Goal: Task Accomplishment & Management: Manage account settings

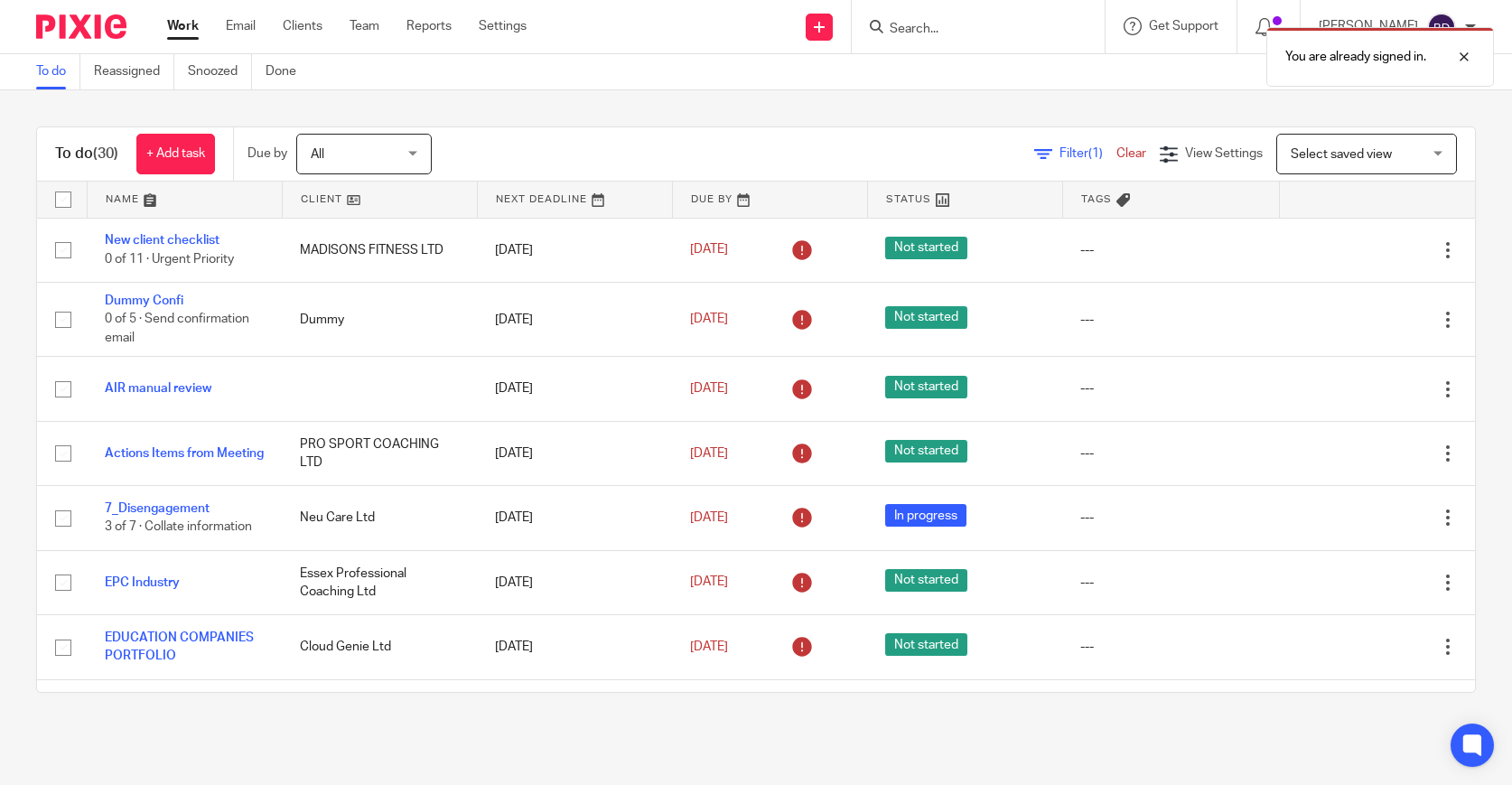
click at [155, 204] on link at bounding box center [185, 199] width 194 height 37
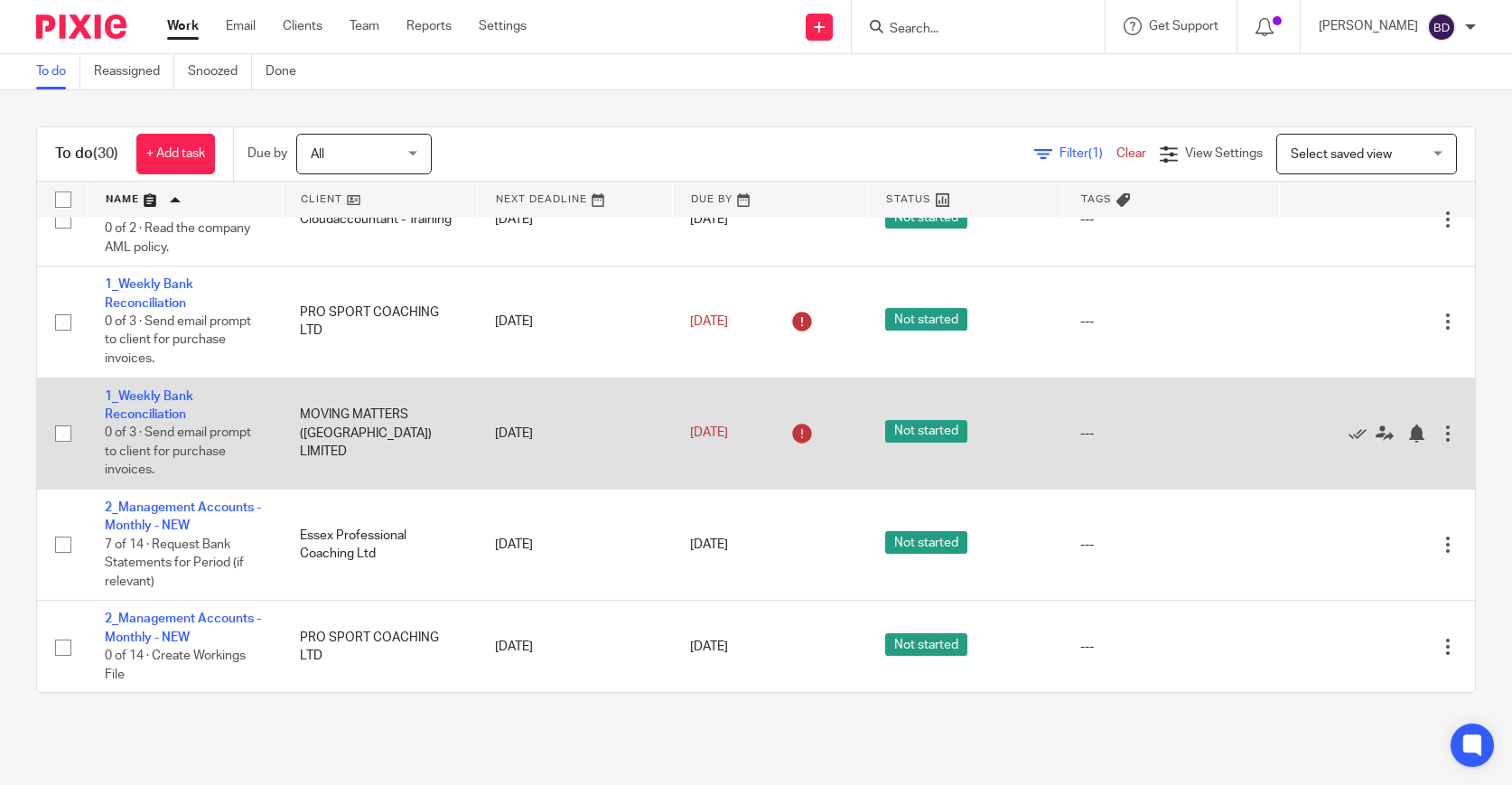
scroll to position [50, 0]
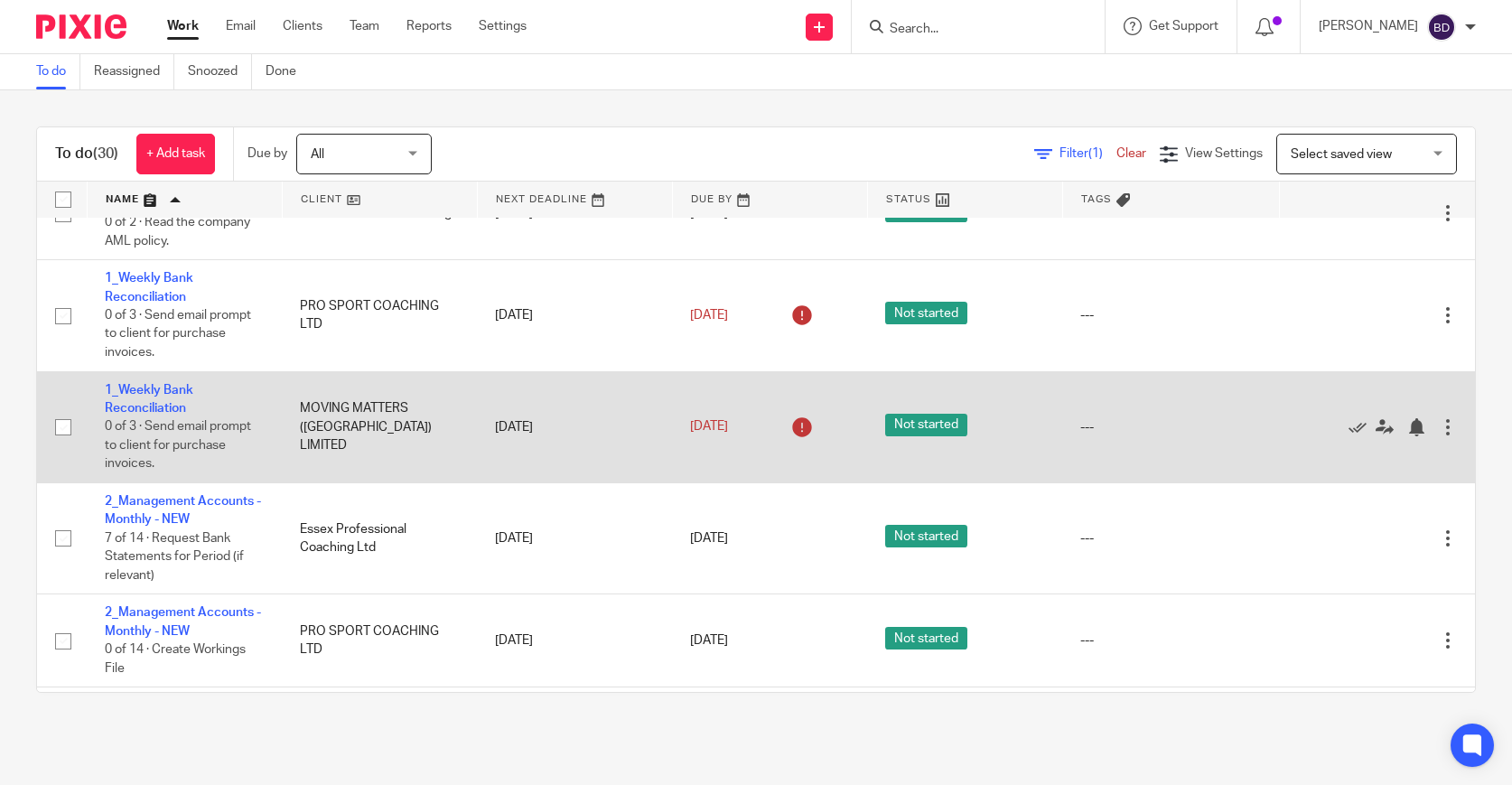
click at [1451, 431] on div at bounding box center [1448, 428] width 18 height 18
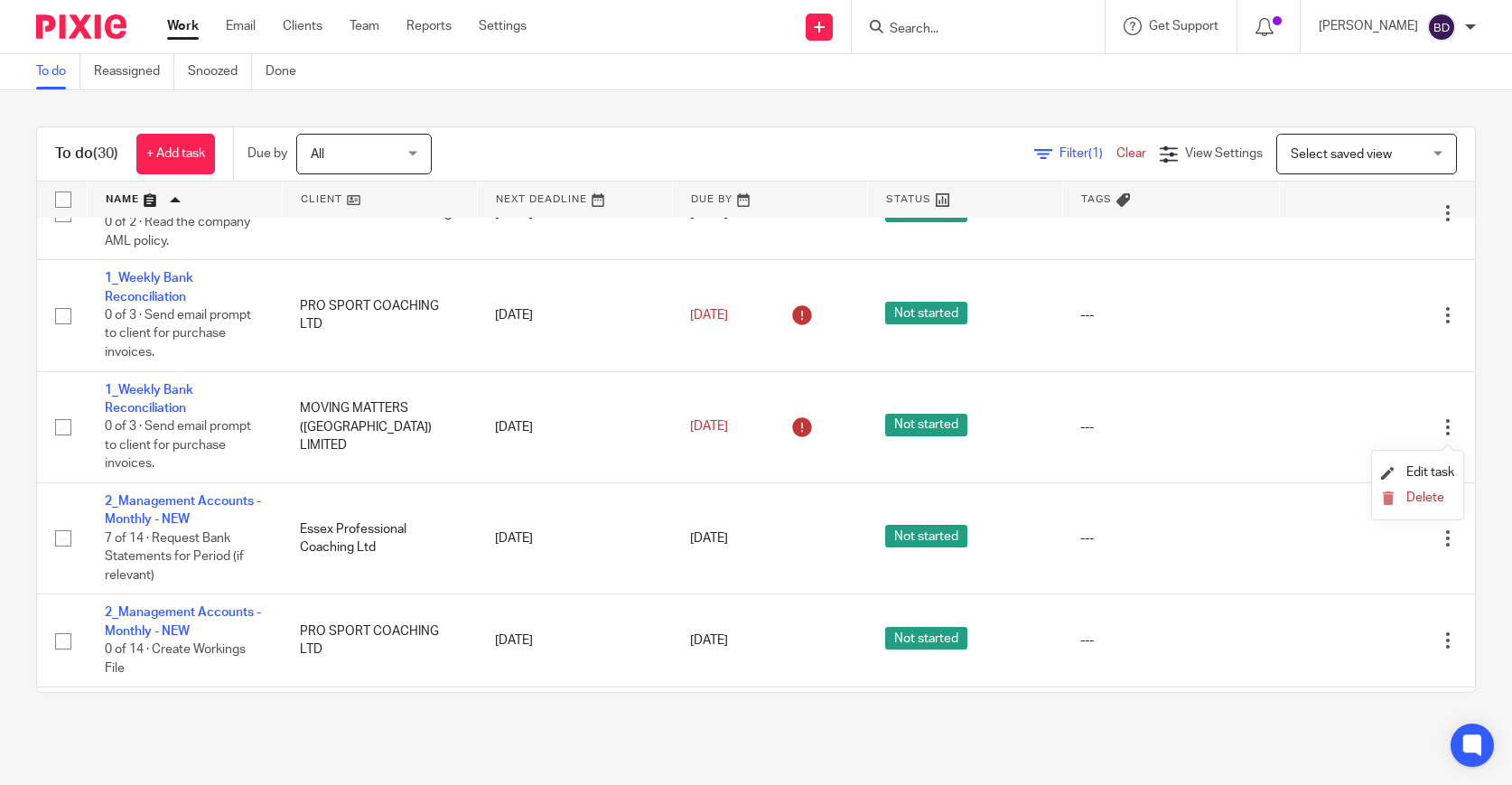
click at [1430, 510] on li "Delete" at bounding box center [1417, 499] width 73 height 24
click at [1429, 505] on span "Delete" at bounding box center [1425, 498] width 38 height 13
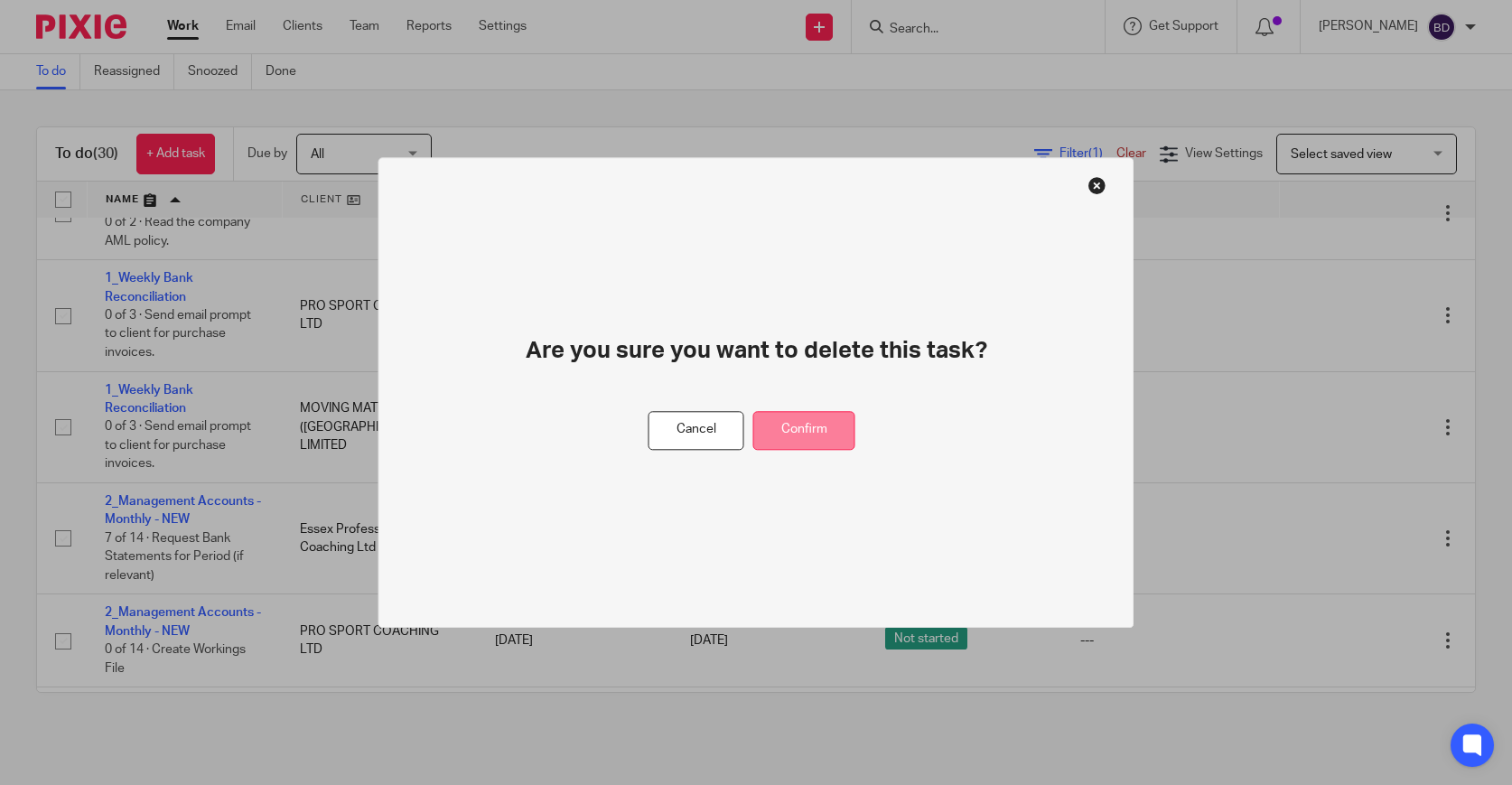
click at [806, 431] on button "Confirm" at bounding box center [803, 430] width 102 height 39
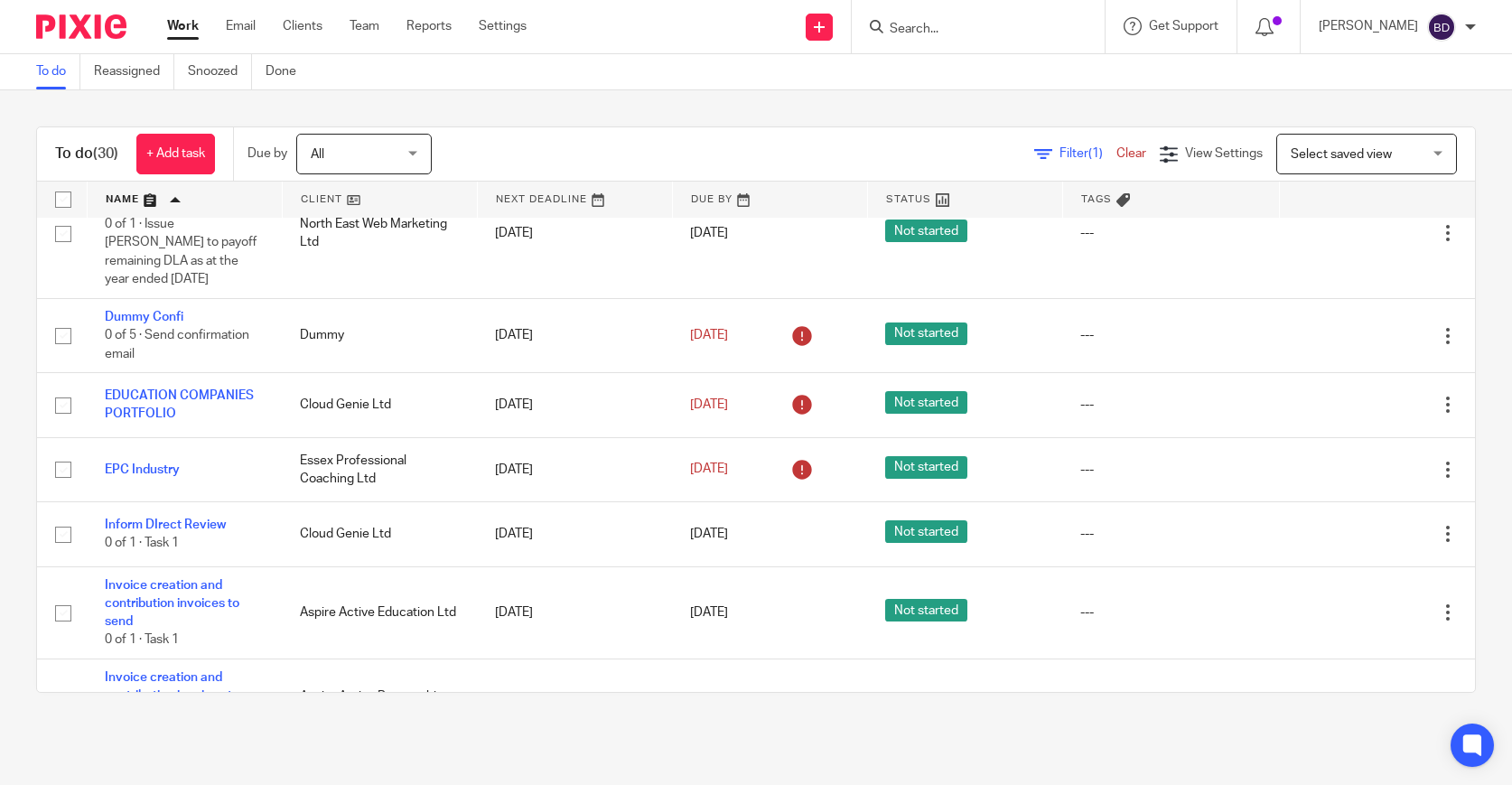
scroll to position [1571, 0]
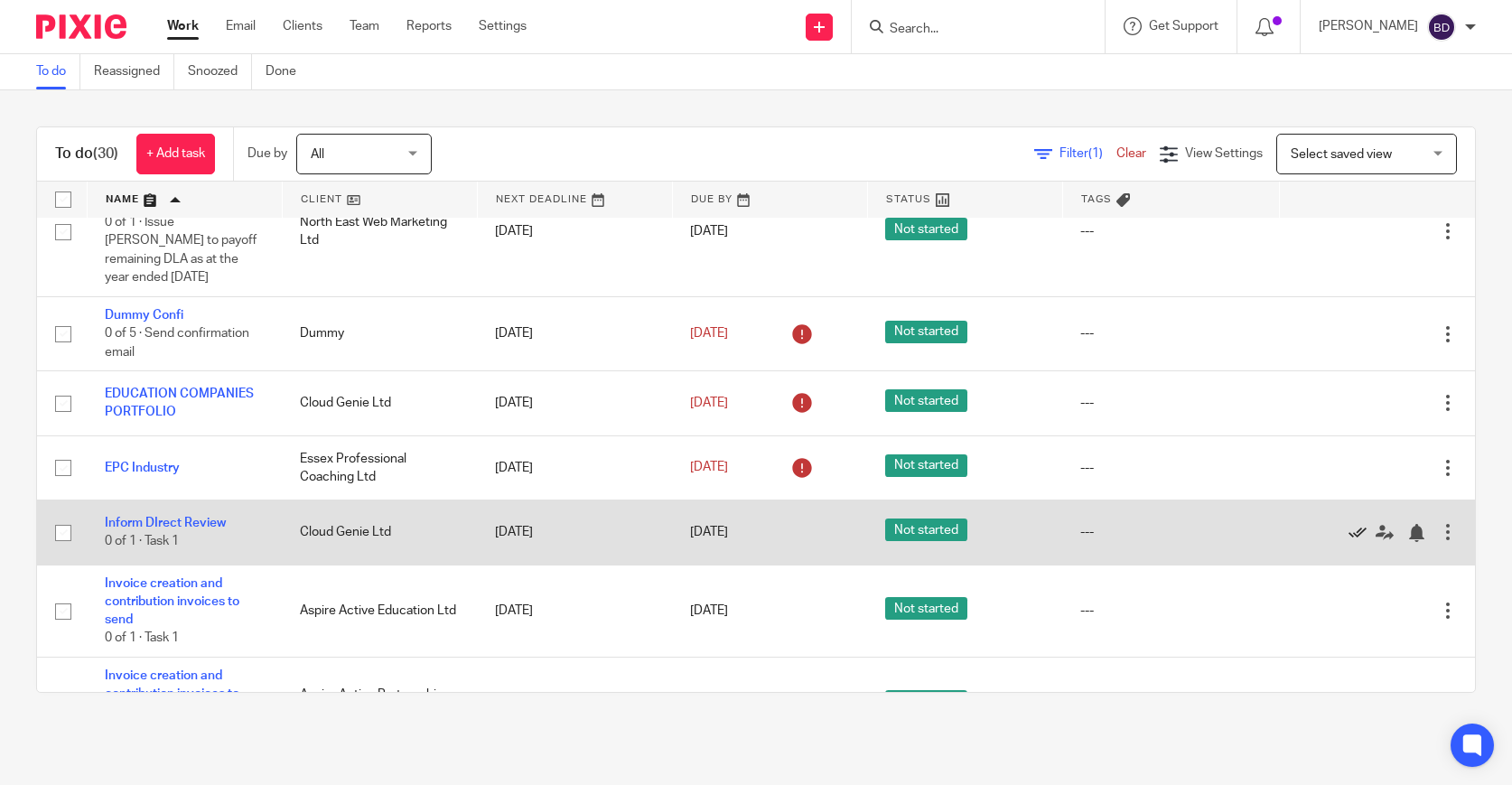
click at [1363, 540] on icon at bounding box center [1357, 533] width 18 height 18
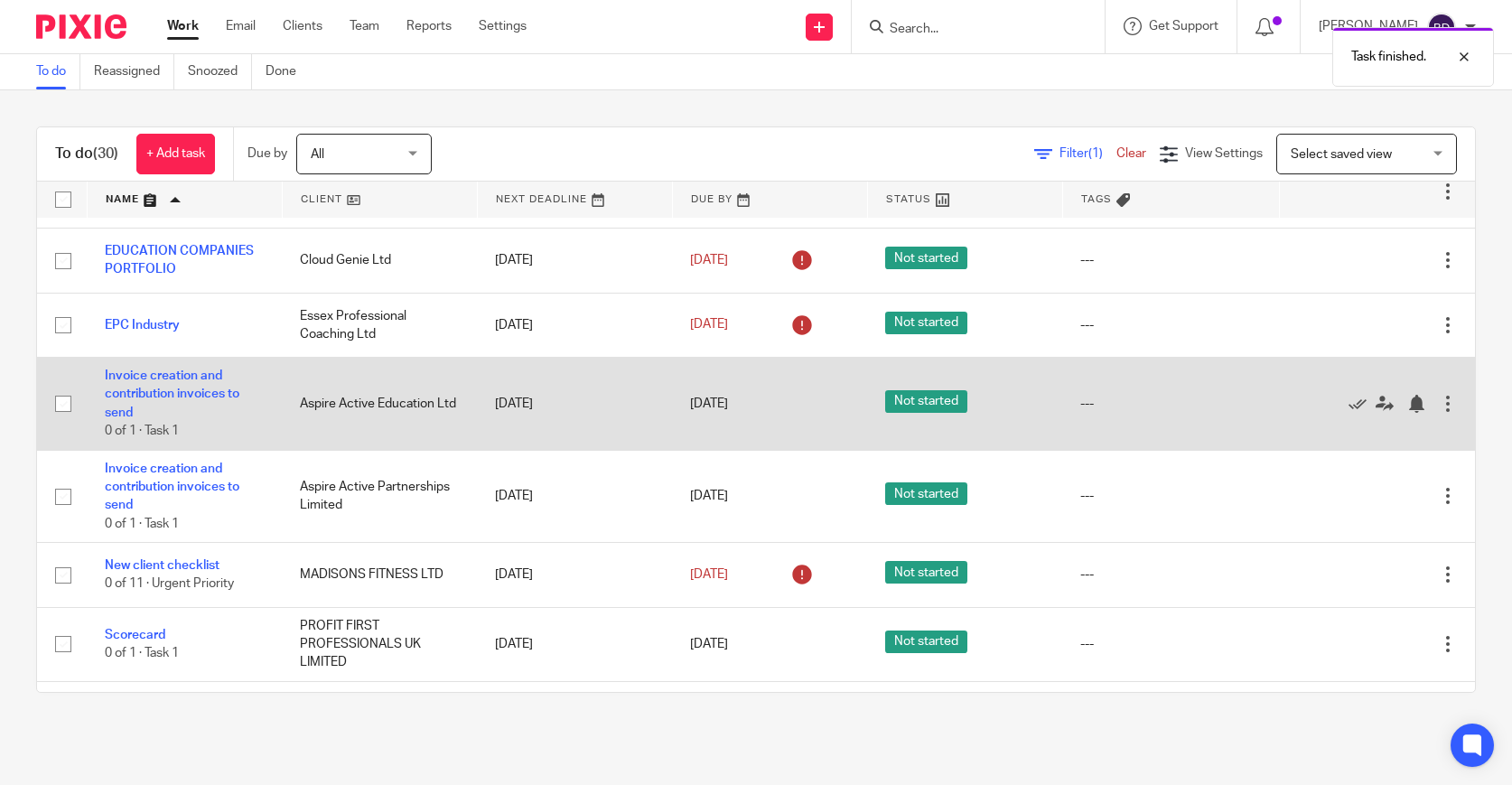
scroll to position [1717, 0]
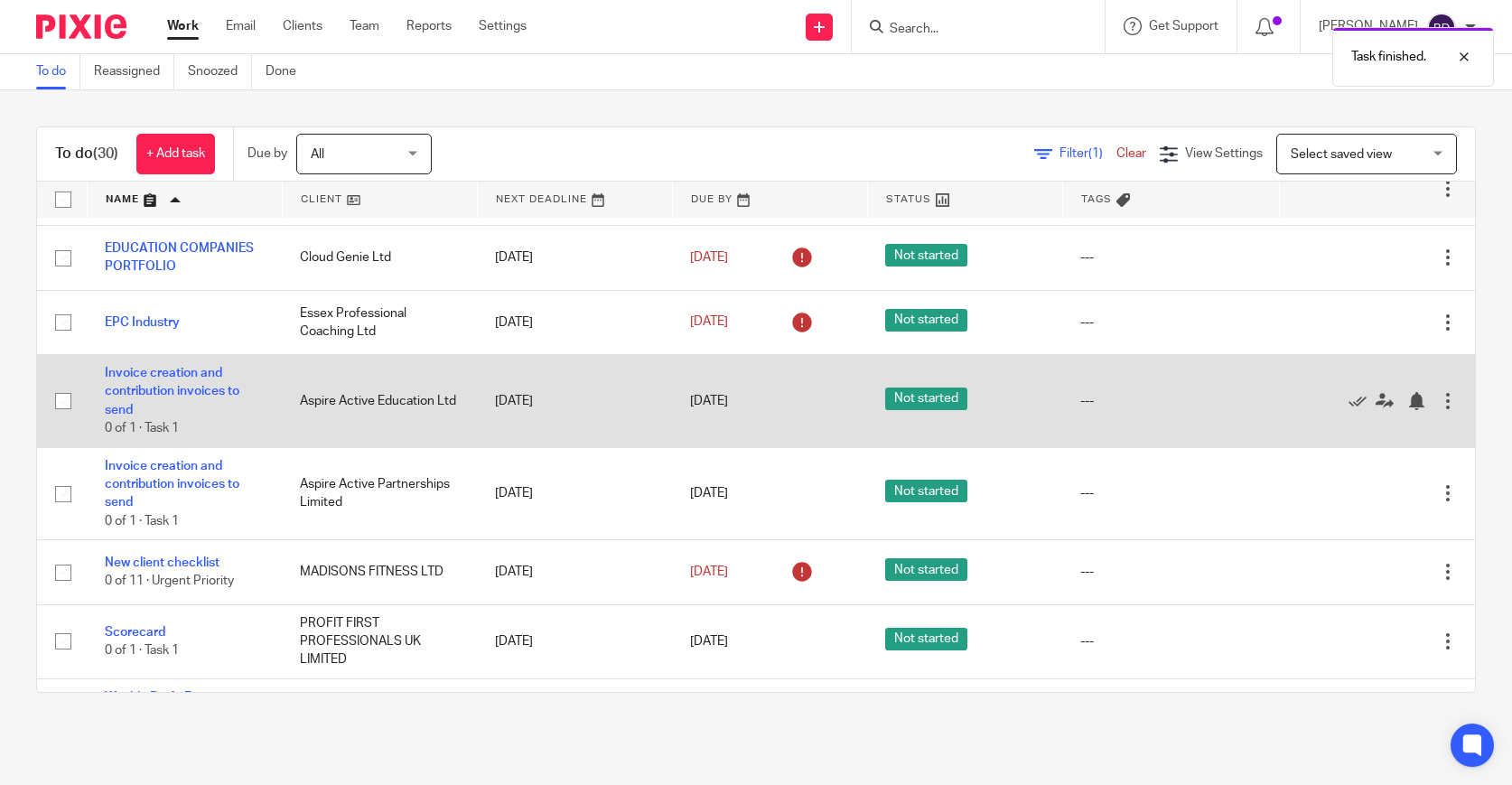
click at [1445, 404] on div at bounding box center [1448, 401] width 18 height 18
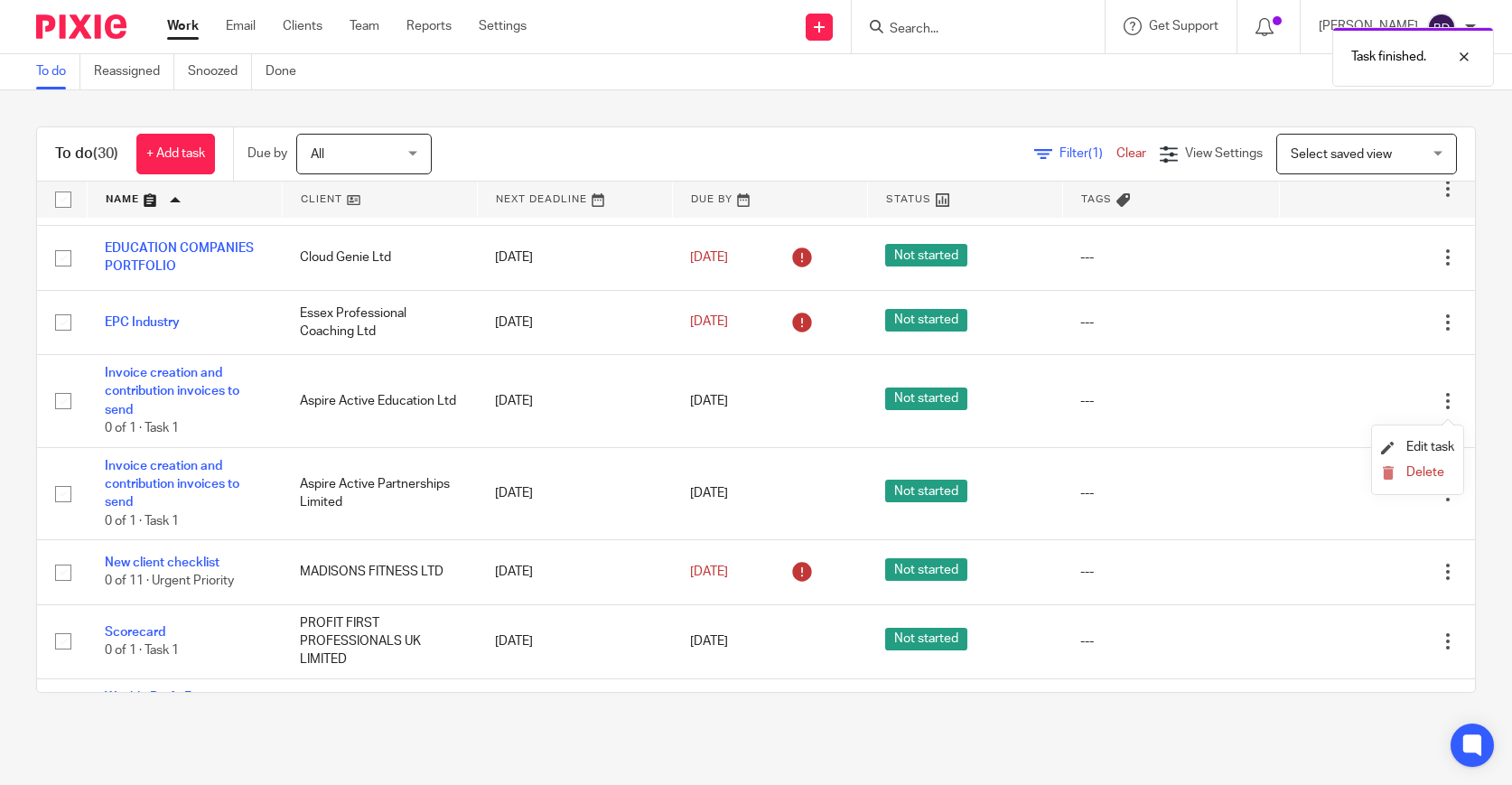
click at [1440, 483] on li "Delete" at bounding box center [1417, 474] width 73 height 24
click at [1434, 479] on span "Delete" at bounding box center [1425, 472] width 38 height 13
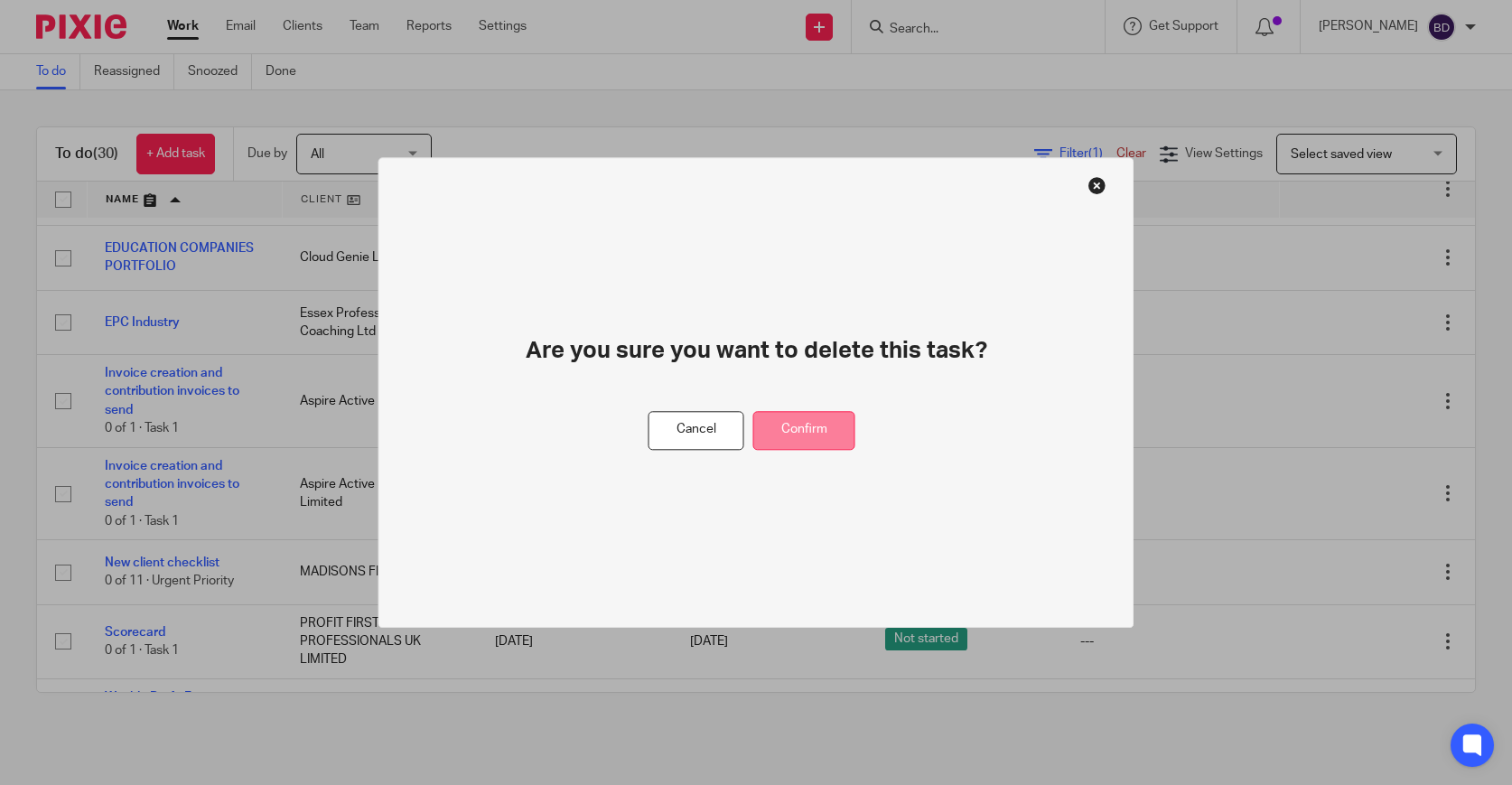
click at [824, 435] on button "Confirm" at bounding box center [803, 430] width 102 height 39
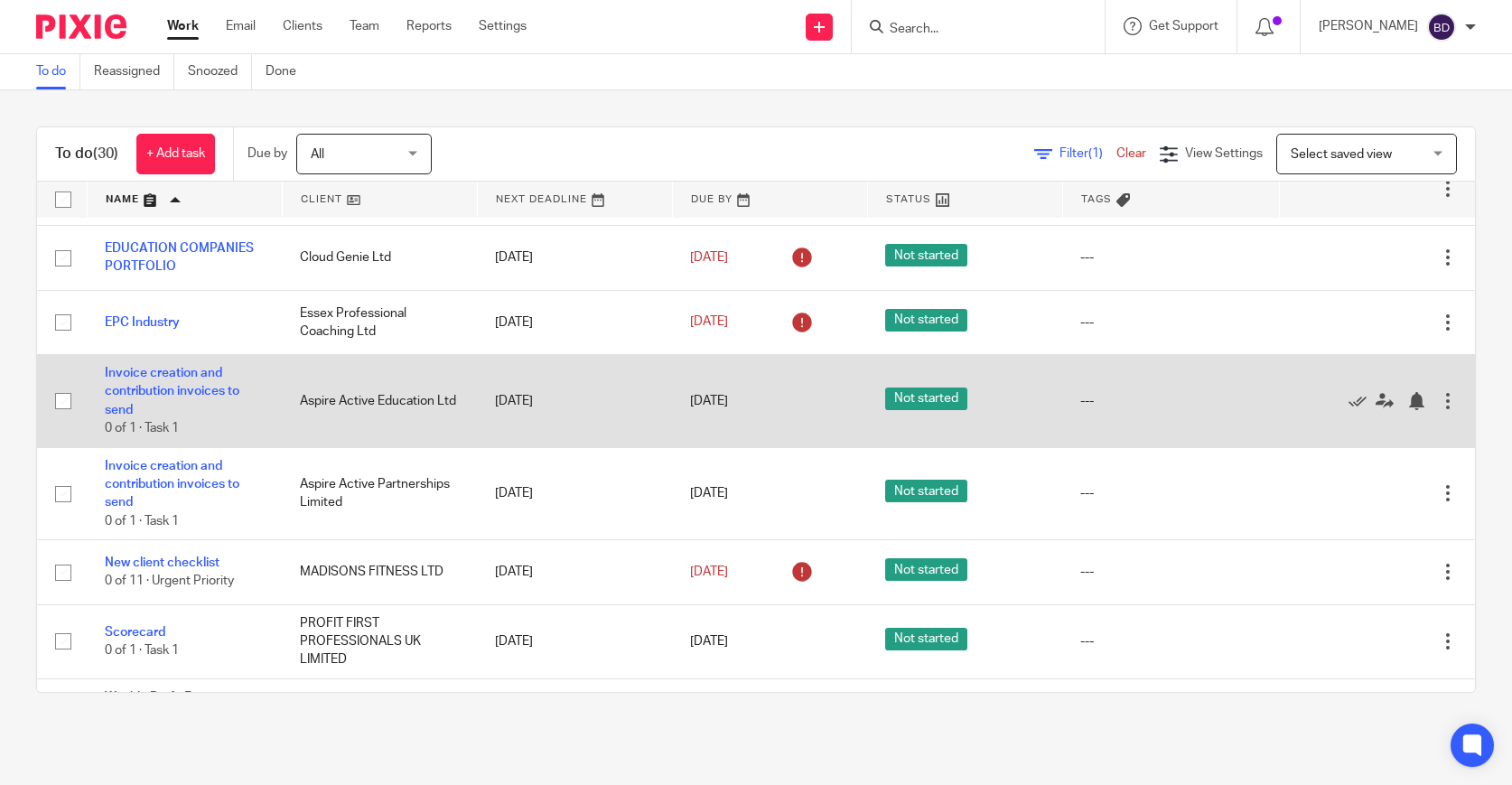
scroll to position [1693, 0]
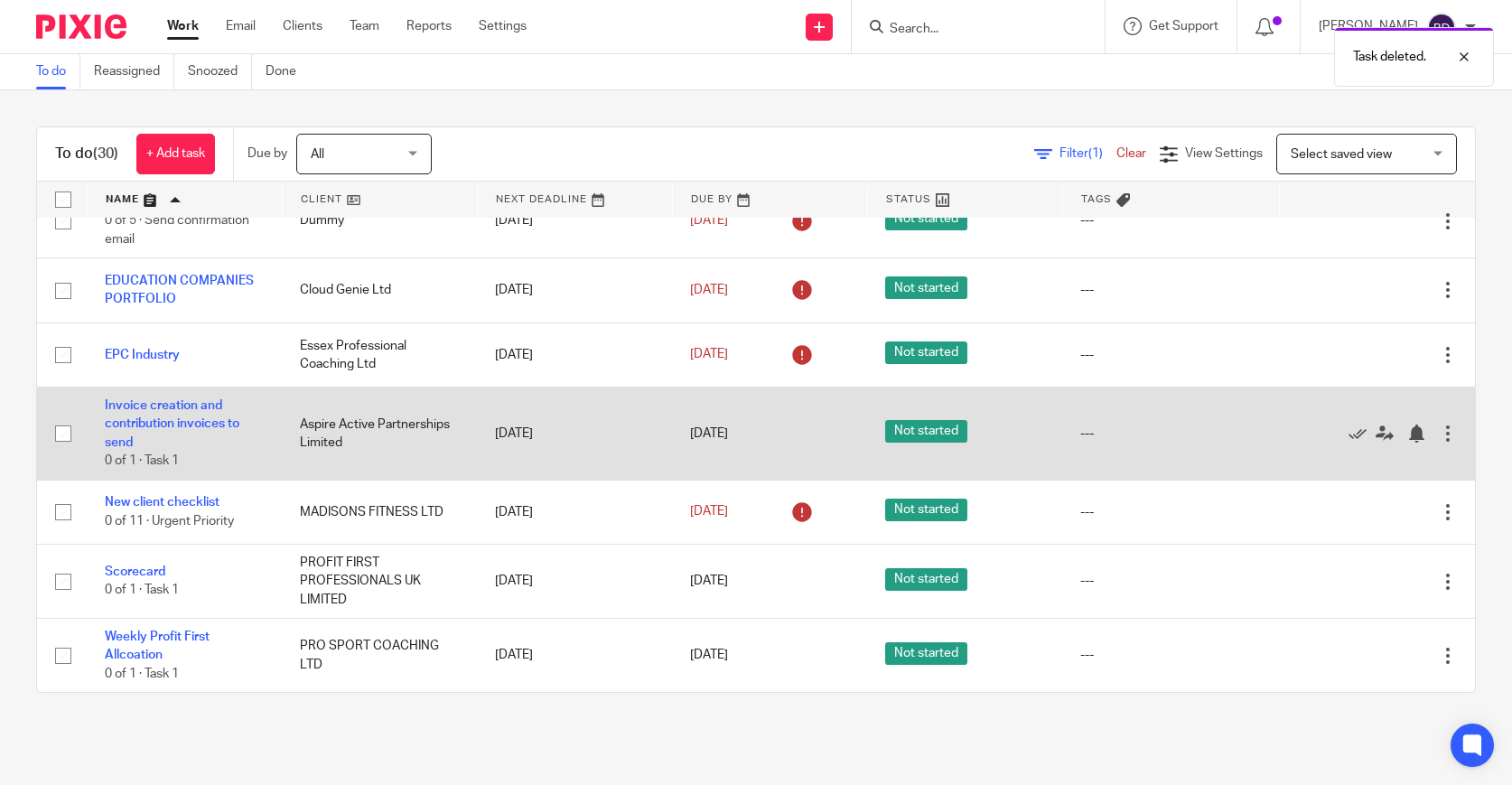
click at [1449, 433] on div at bounding box center [1448, 433] width 18 height 18
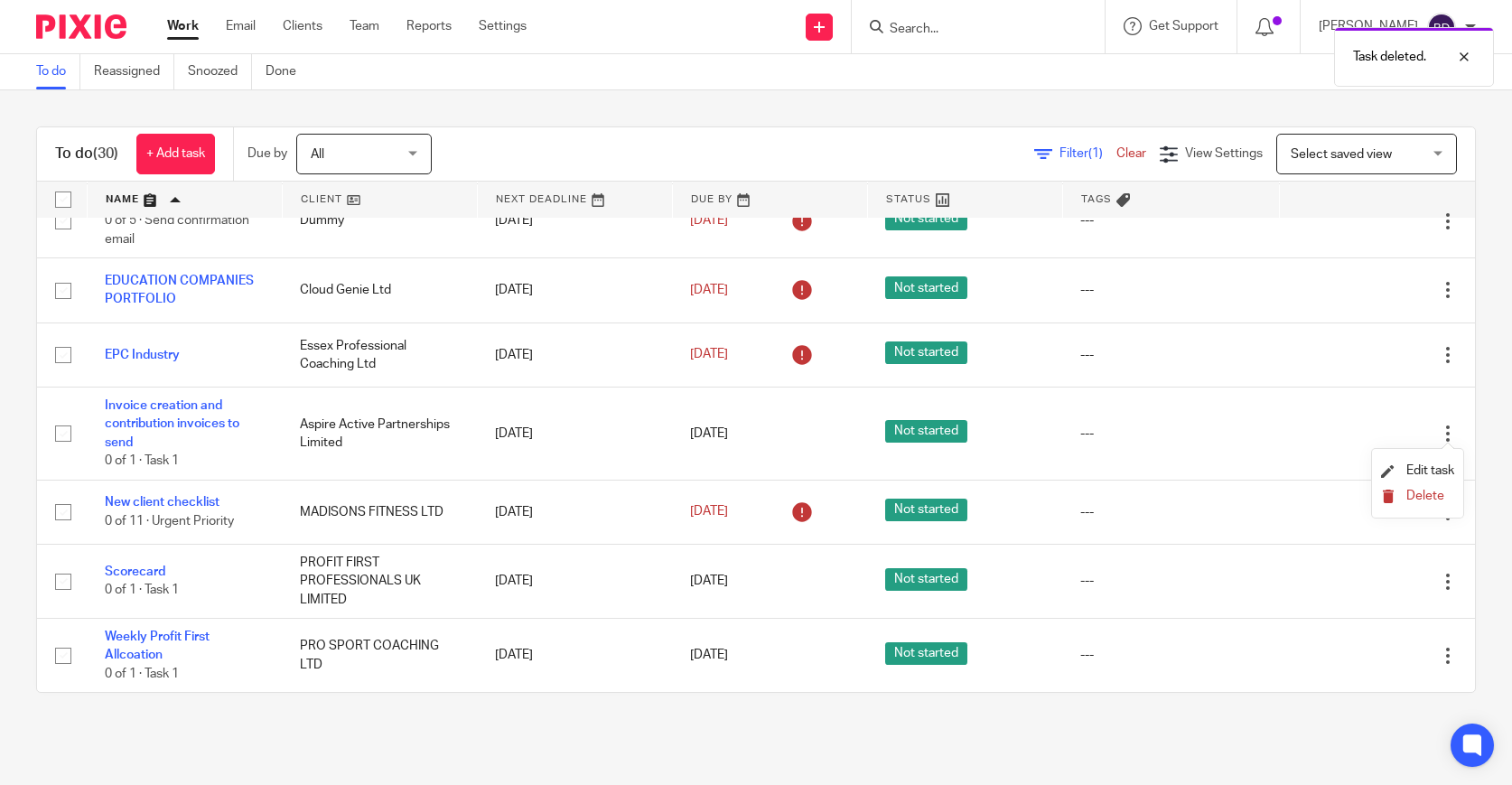
click at [1426, 496] on span "Delete" at bounding box center [1425, 496] width 38 height 13
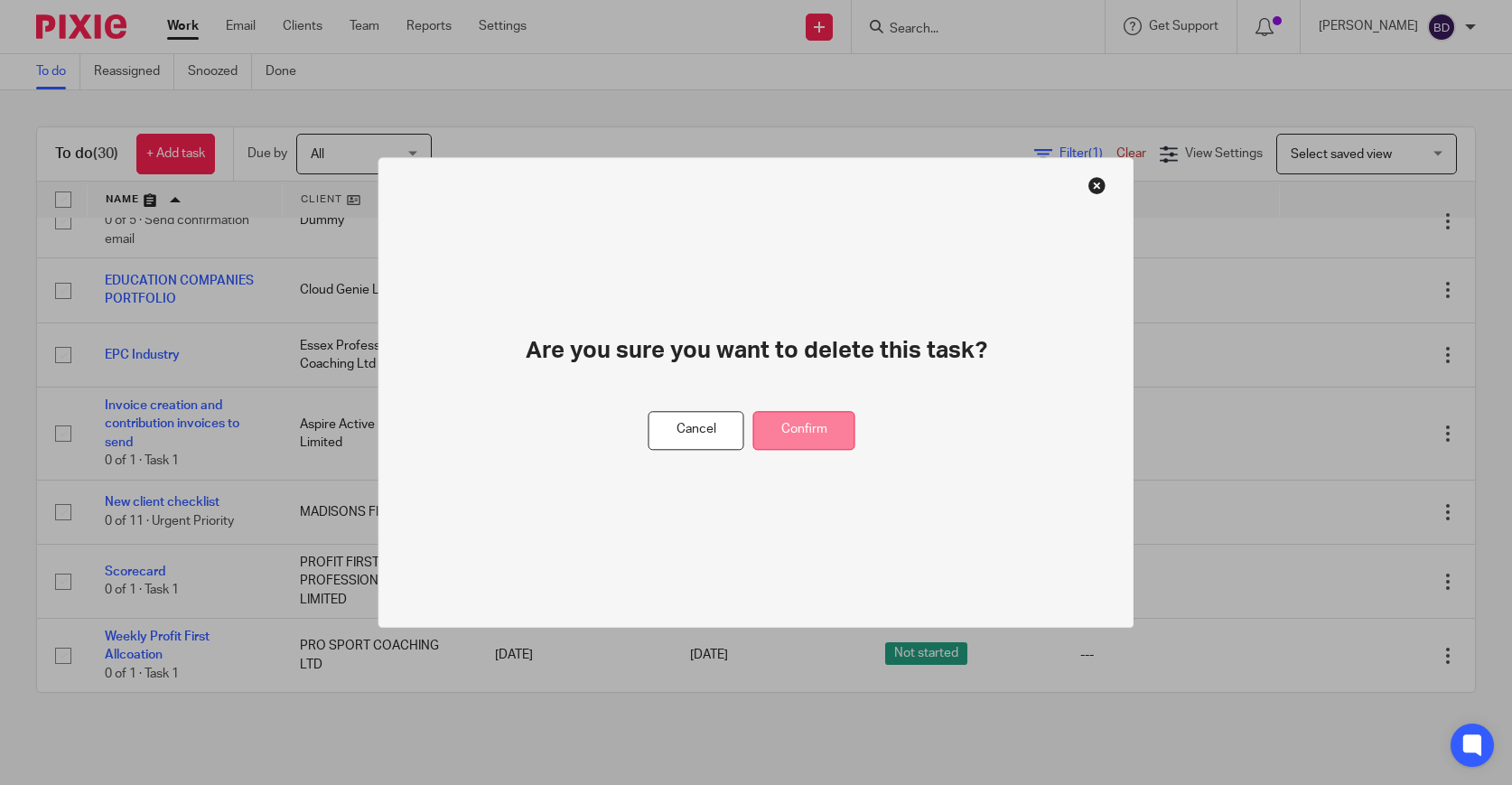
click at [849, 440] on button "Confirm" at bounding box center [803, 430] width 102 height 39
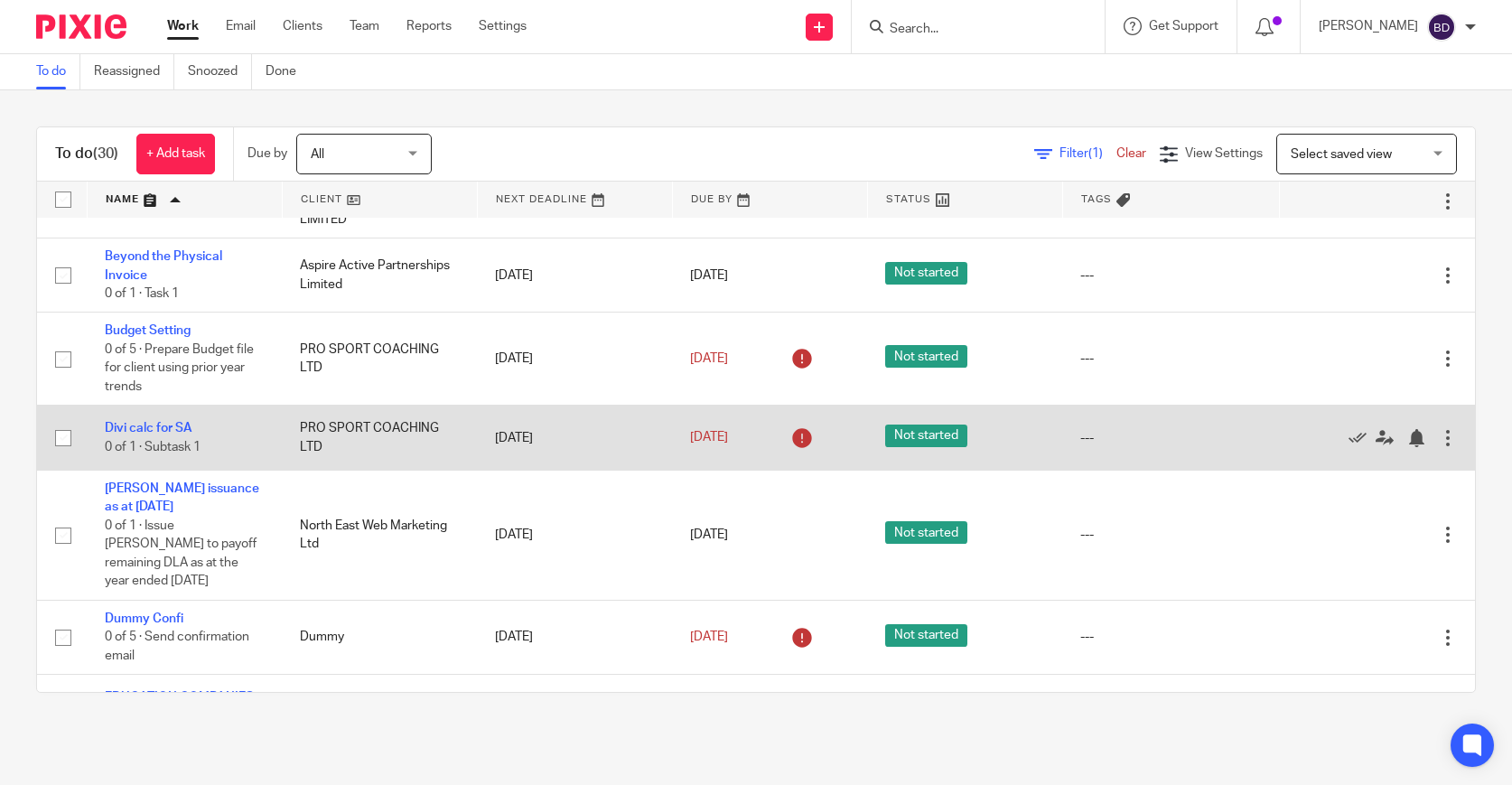
scroll to position [1253, 0]
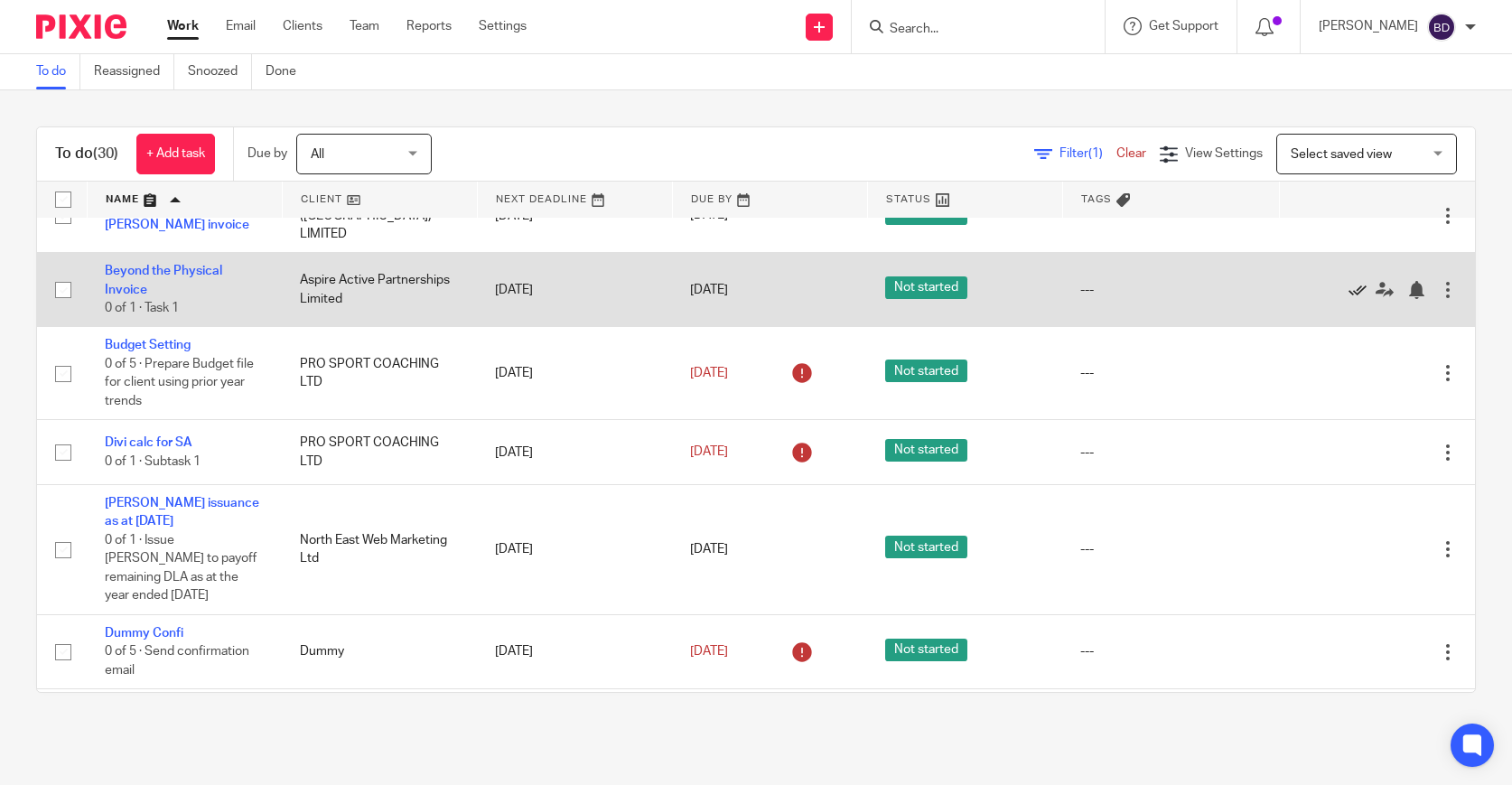
click at [1358, 299] on icon at bounding box center [1357, 290] width 18 height 18
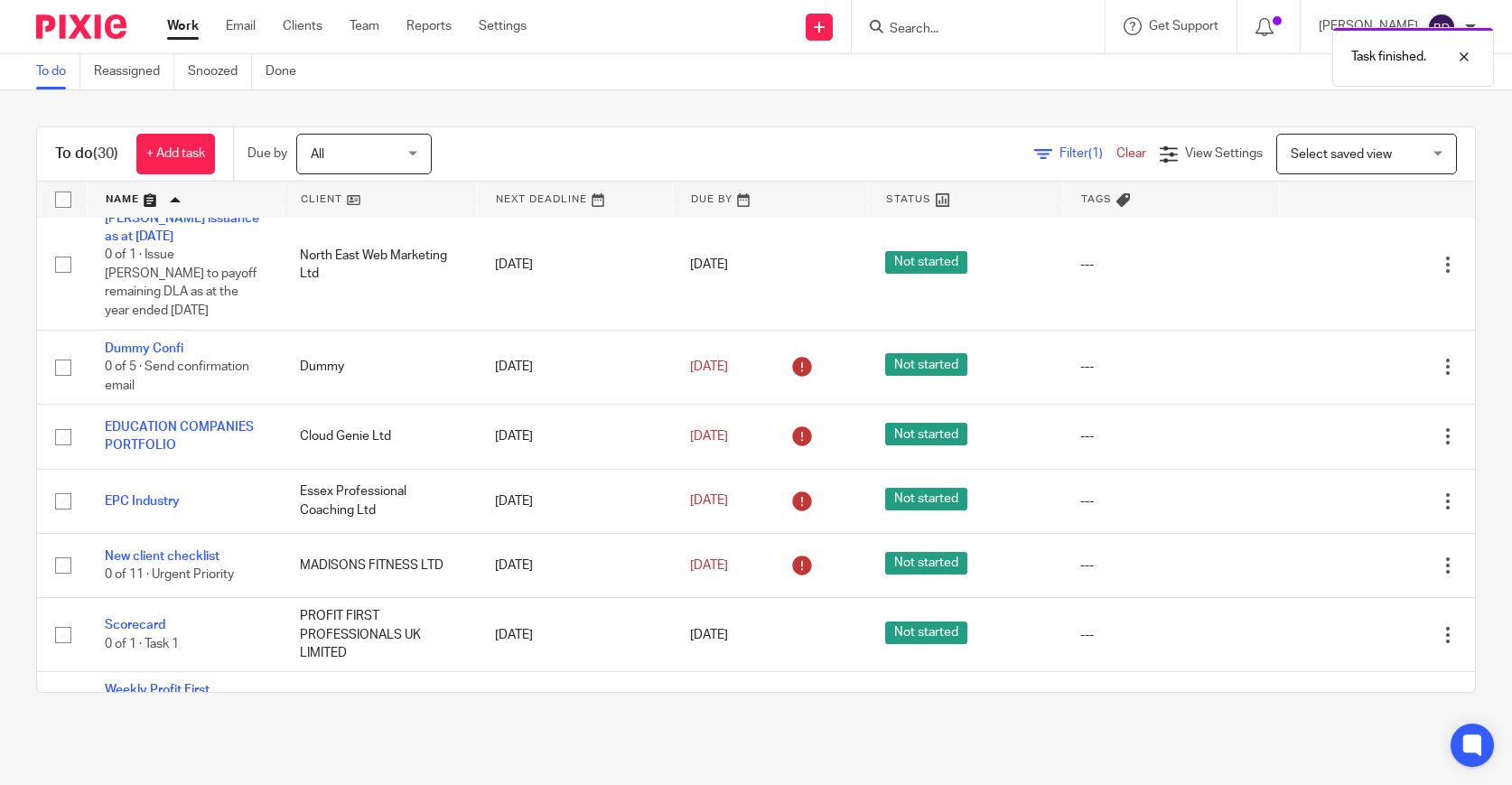
scroll to position [1525, 0]
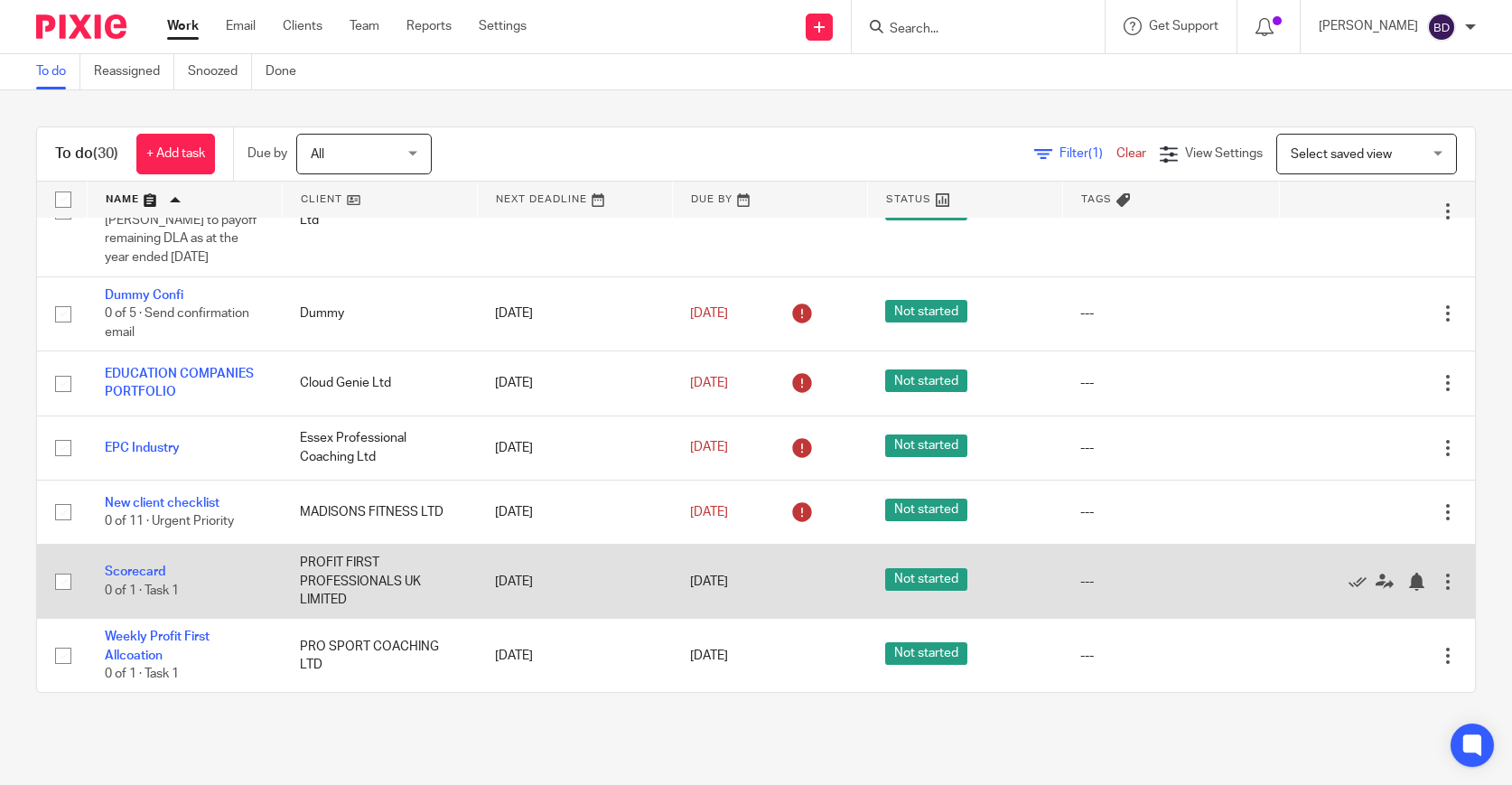
click at [1446, 586] on div at bounding box center [1448, 582] width 18 height 18
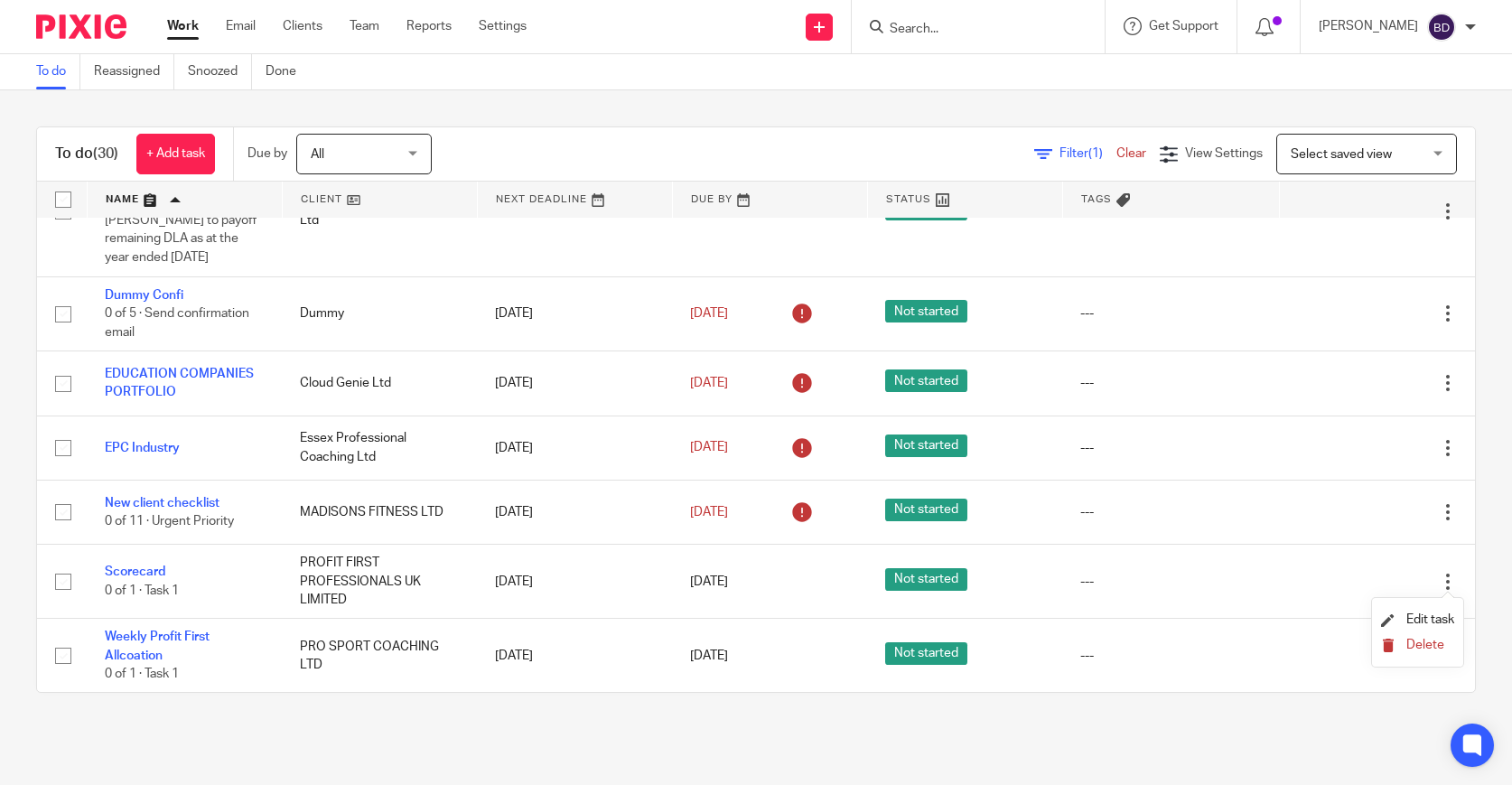
click at [1425, 646] on span "Delete" at bounding box center [1425, 645] width 38 height 13
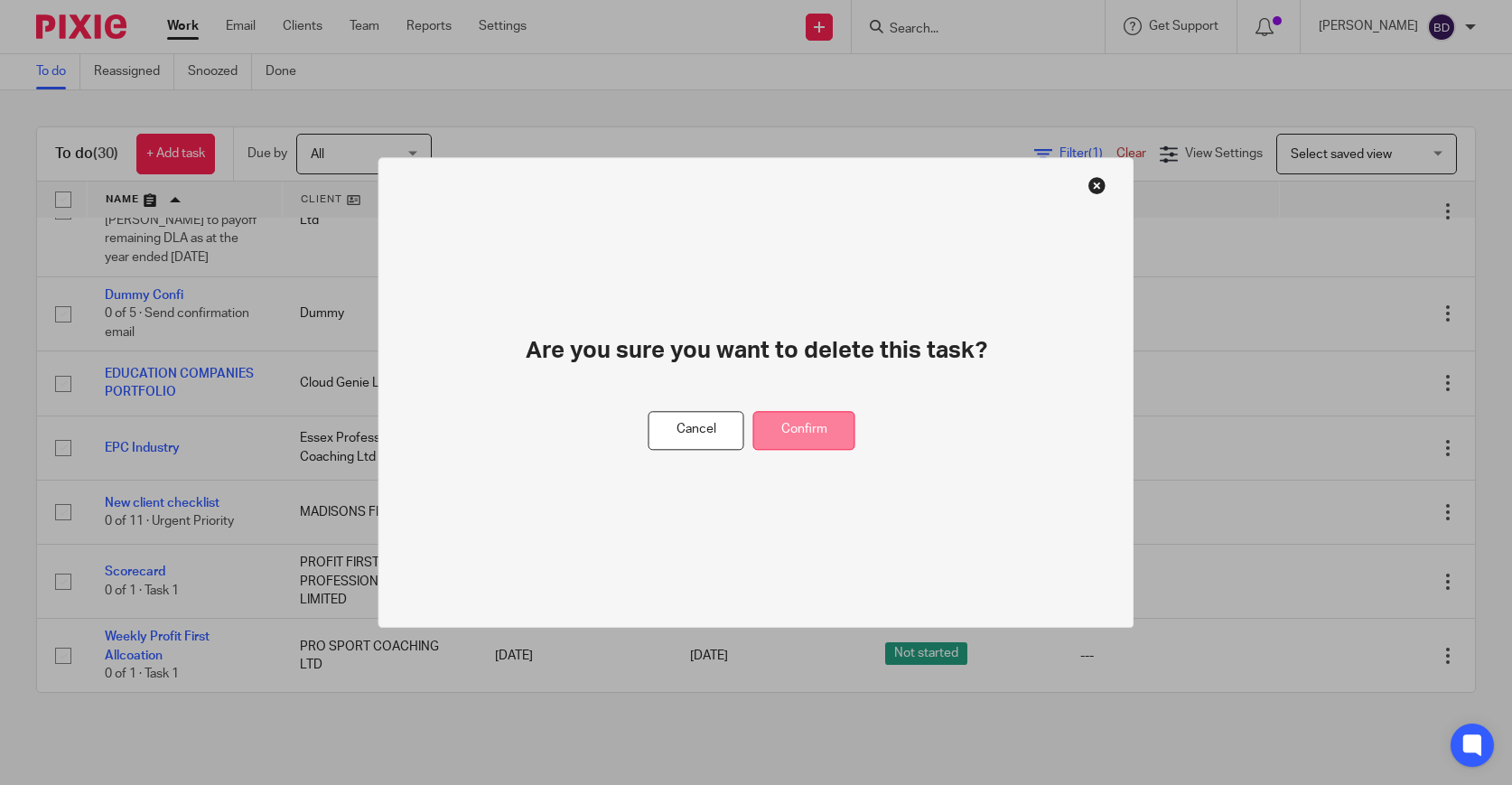
click at [845, 416] on button "Confirm" at bounding box center [803, 430] width 102 height 39
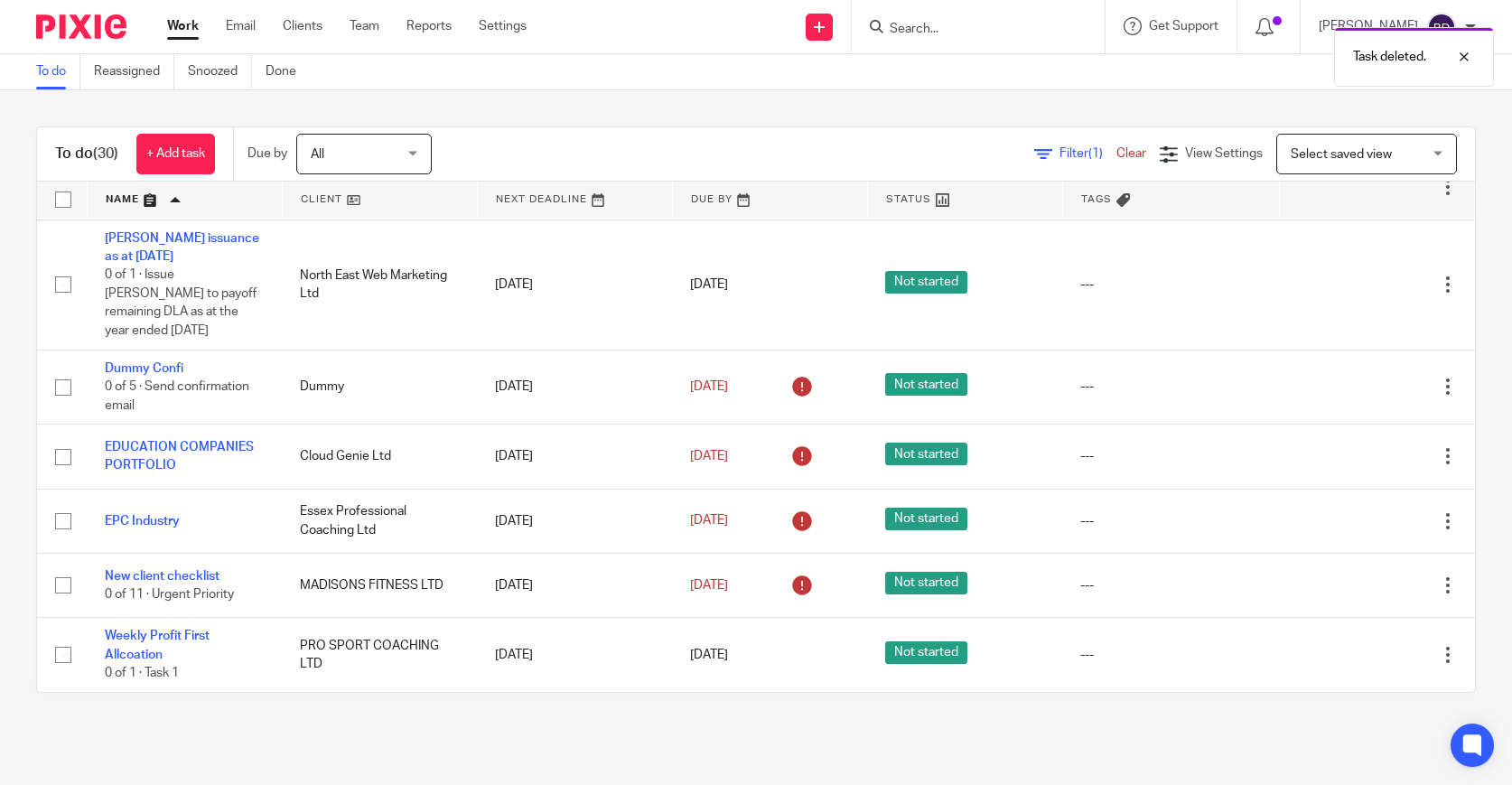
scroll to position [1451, 0]
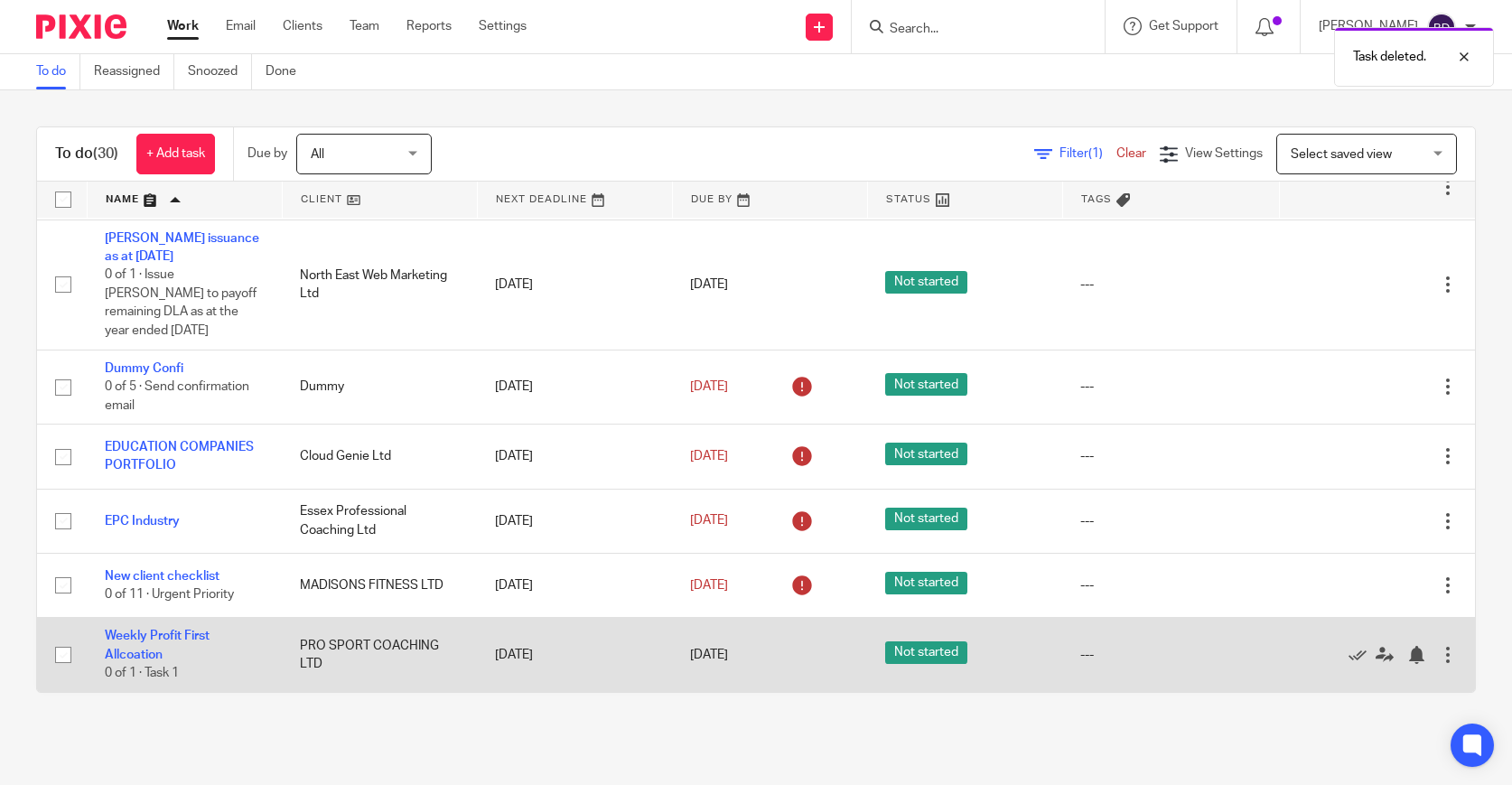
click at [1448, 655] on div at bounding box center [1448, 655] width 18 height 18
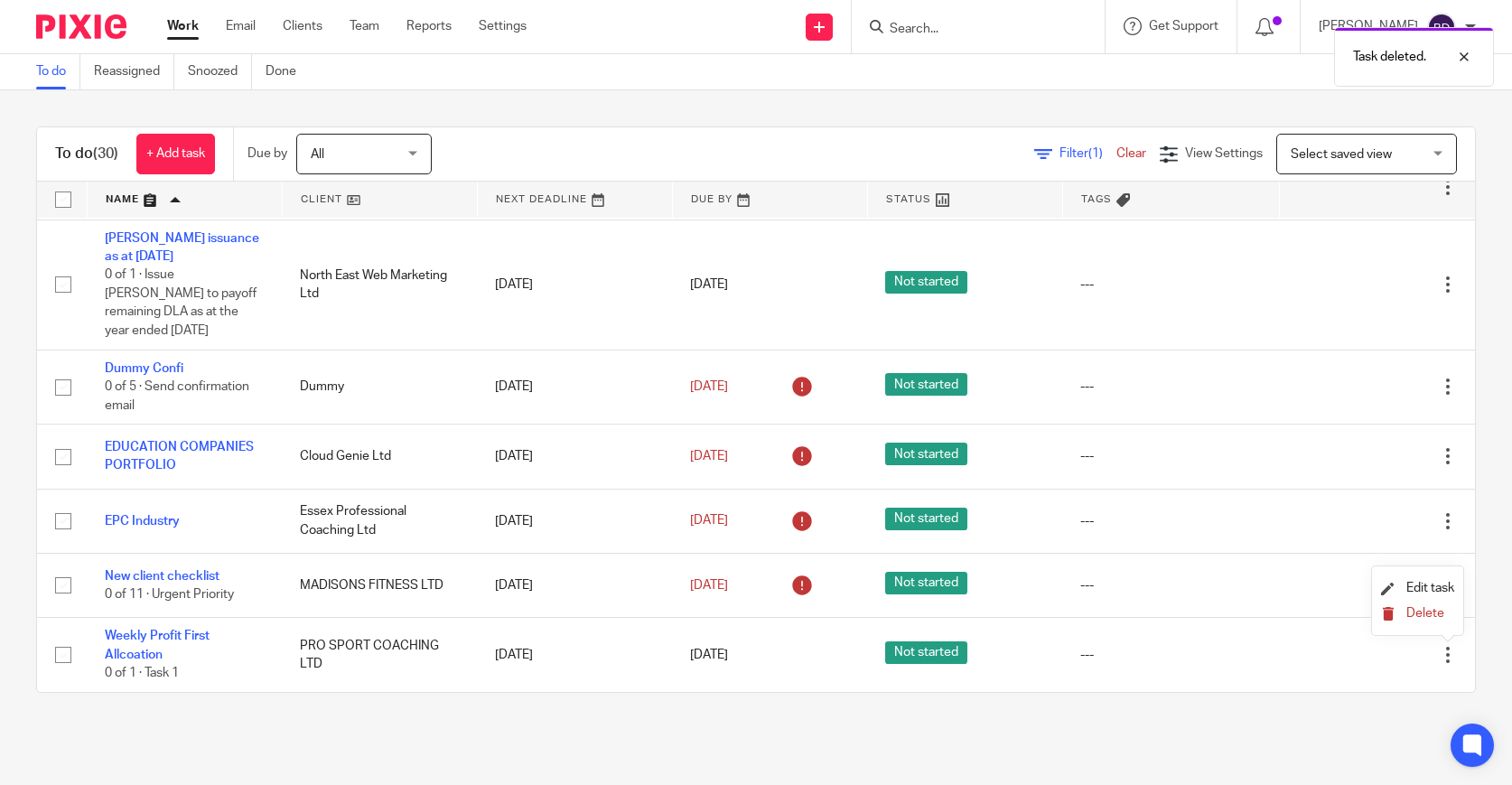
click at [1411, 613] on span "Delete" at bounding box center [1425, 613] width 38 height 13
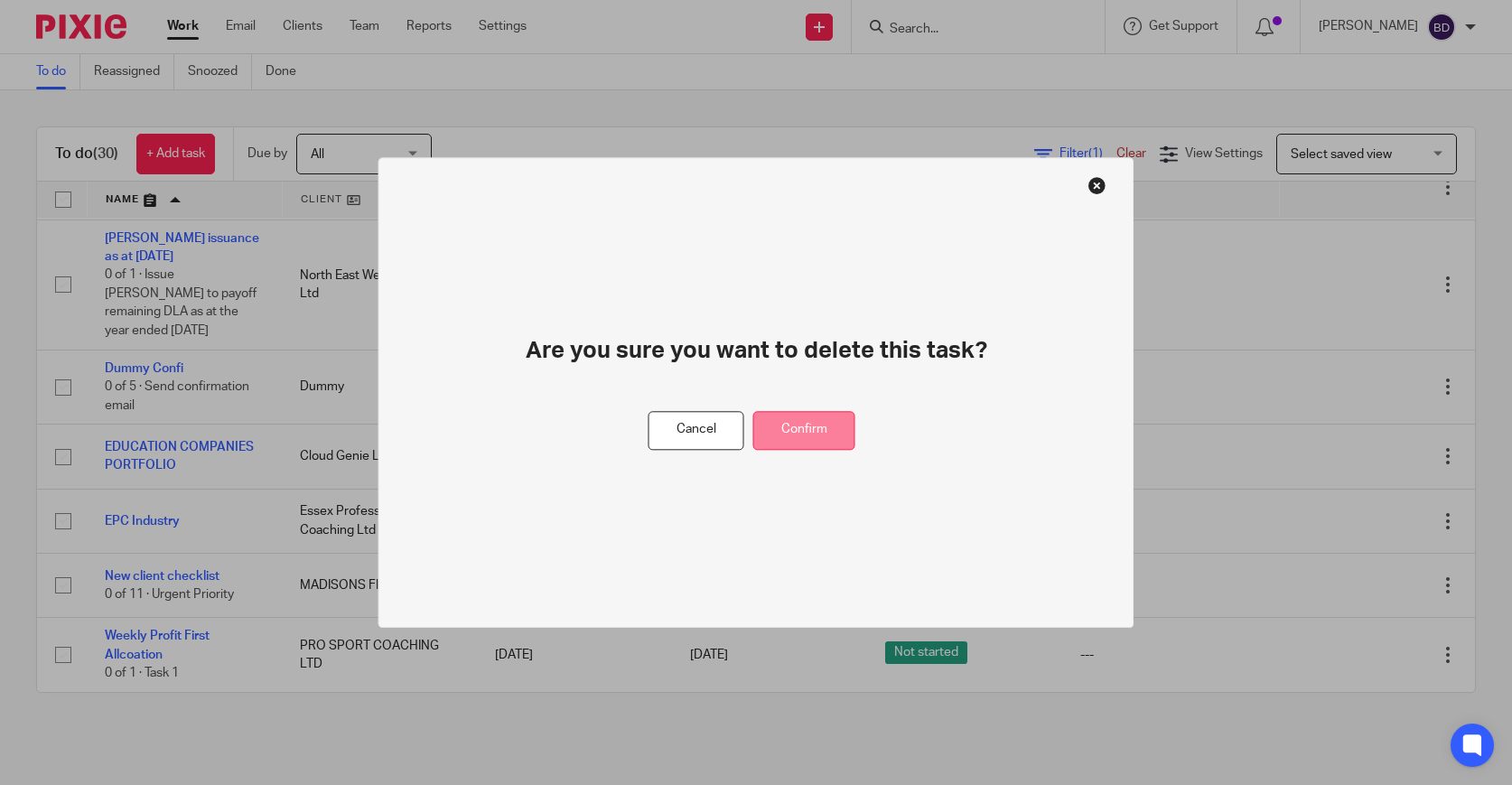
click at [845, 432] on button "Confirm" at bounding box center [803, 430] width 102 height 39
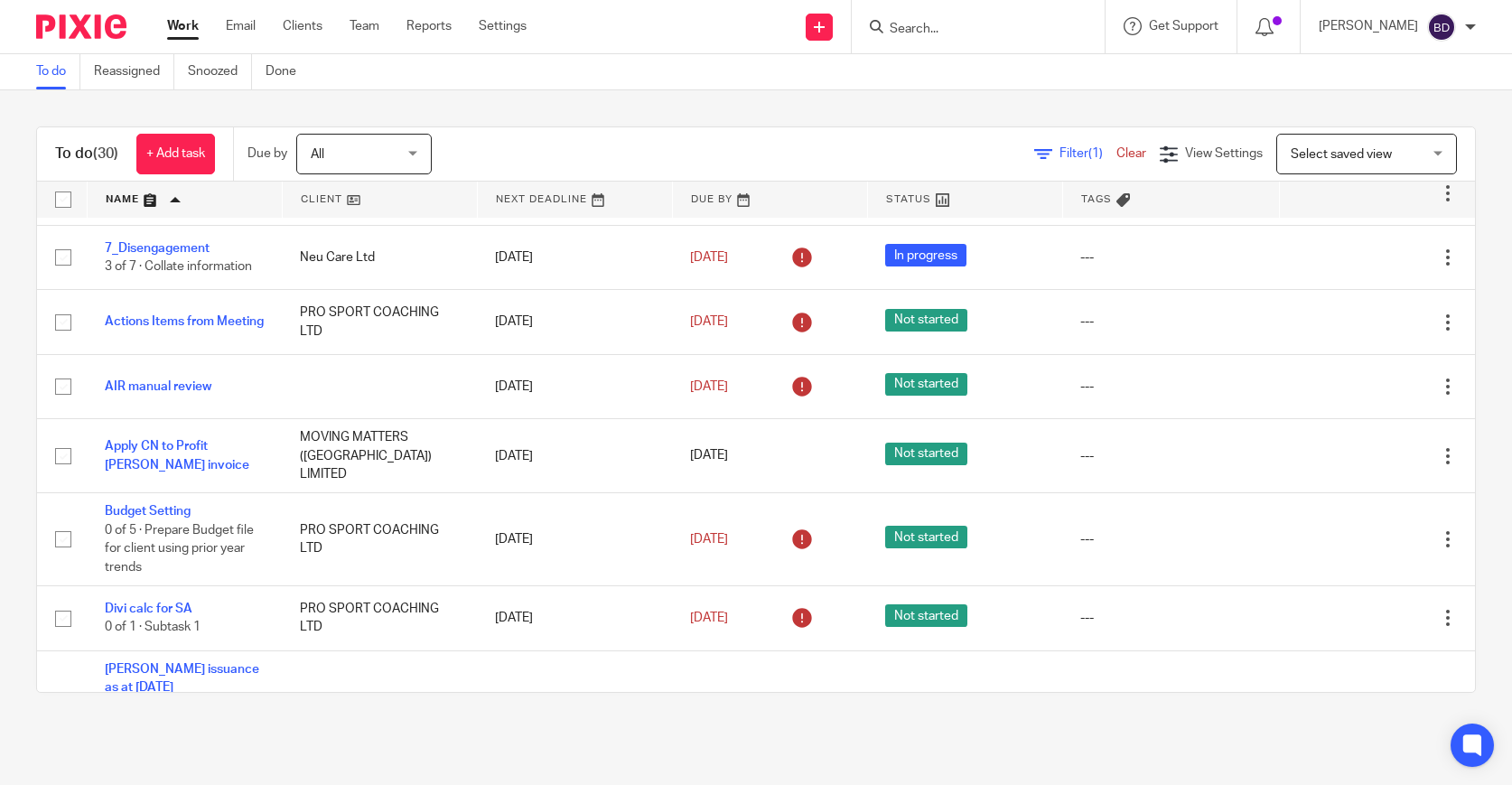
scroll to position [1019, 0]
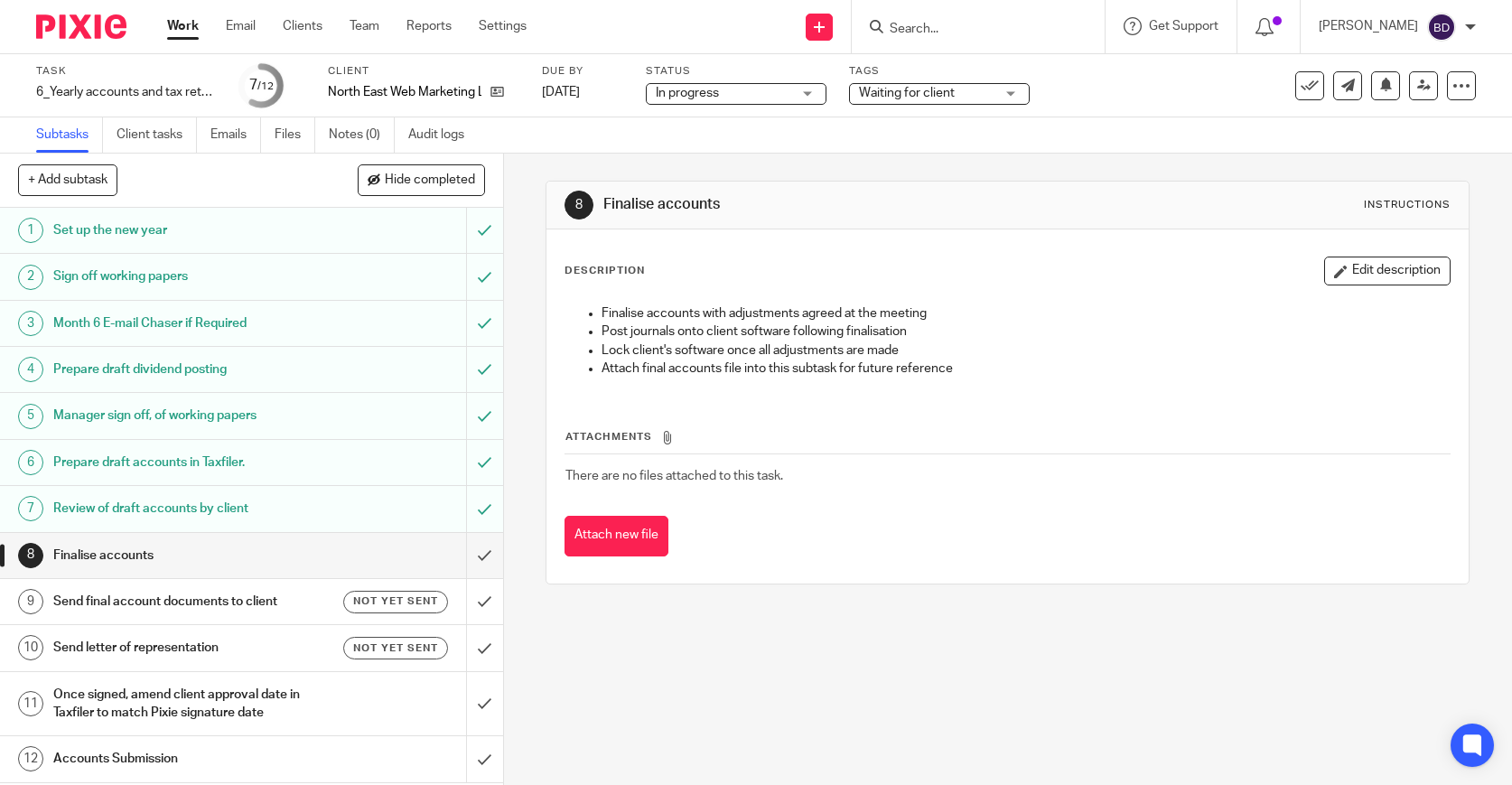
click at [360, 498] on div "Review of draft accounts by client" at bounding box center [251, 508] width 395 height 27
